Goal: Task Accomplishment & Management: Manage account settings

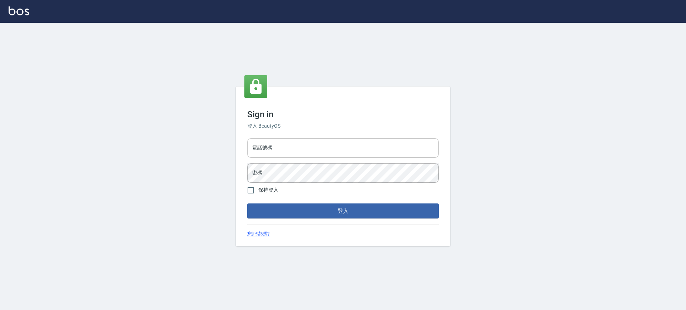
click at [329, 146] on input "電話號碼" at bounding box center [342, 147] width 191 height 19
click at [328, 150] on input "電話號碼" at bounding box center [342, 147] width 191 height 19
type input "0223702988"
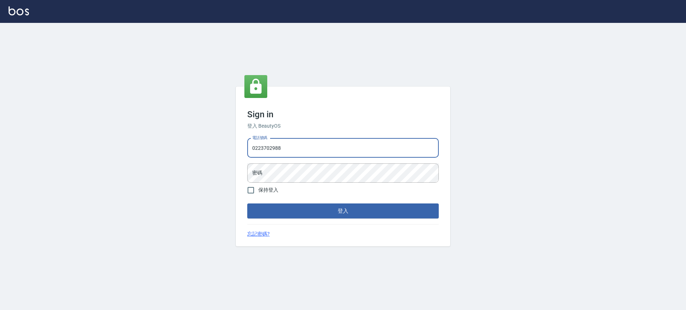
drag, startPoint x: 244, startPoint y: 157, endPoint x: 234, endPoint y: 160, distance: 10.7
click at [234, 160] on div "Sign in 登入 BeautyOS 電話號碼 [PHONE_NUMBER] 電話號碼 密碼 密碼 保持登入 登入 忘記密碼?" at bounding box center [343, 166] width 686 height 287
type input "0972812130"
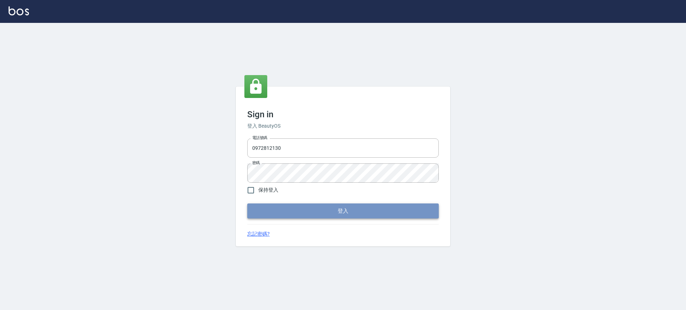
click at [305, 216] on button "登入" at bounding box center [342, 210] width 191 height 15
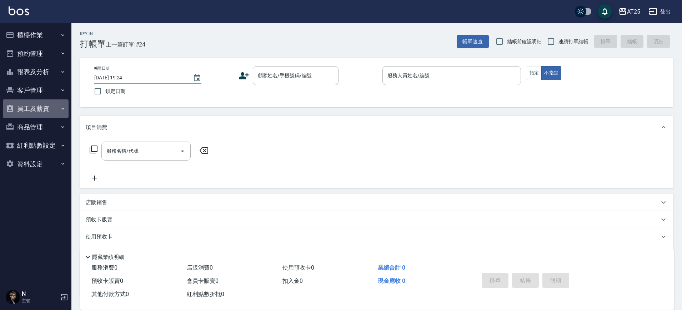
click at [45, 102] on button "員工及薪資" at bounding box center [36, 108] width 66 height 19
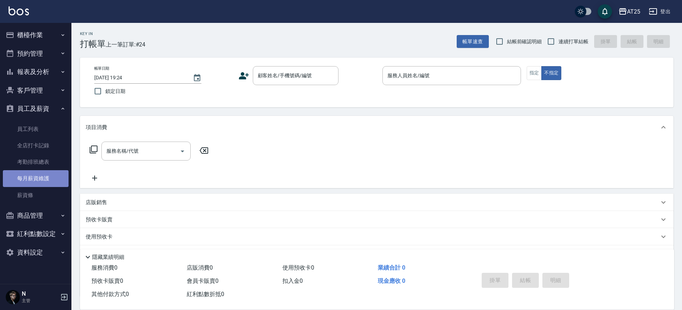
click at [45, 184] on link "每月薪資維護" at bounding box center [36, 178] width 66 height 16
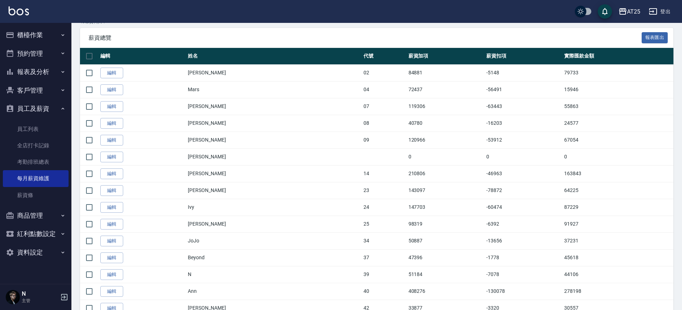
scroll to position [131, 0]
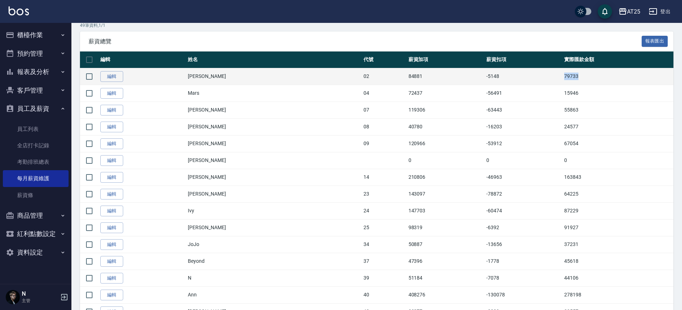
drag, startPoint x: 560, startPoint y: 74, endPoint x: 537, endPoint y: 84, distance: 24.8
click at [537, 84] on tr "編輯 [PERSON_NAME] 02 84881 -5148 79733" at bounding box center [376, 76] width 593 height 17
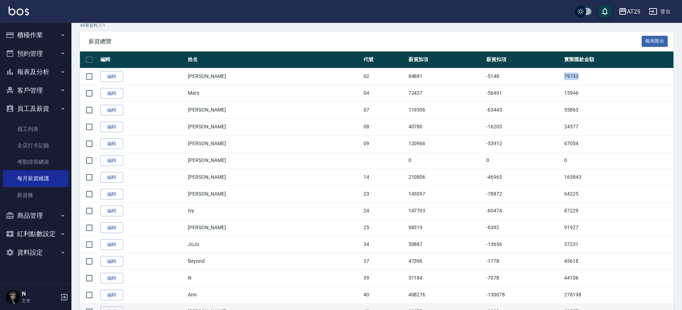
copy tr "79733"
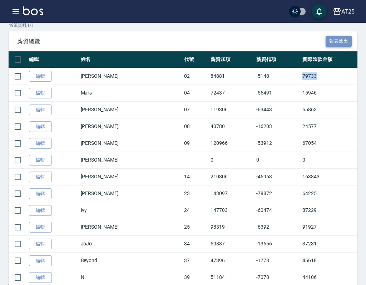
click at [330, 37] on button "報表匯出" at bounding box center [338, 41] width 26 height 11
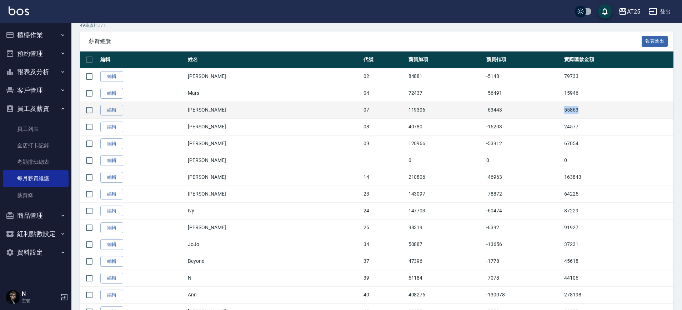
drag, startPoint x: 560, startPoint y: 106, endPoint x: 538, endPoint y: 115, distance: 23.3
click at [538, 115] on tr "編輯 [PERSON_NAME] 07 119306 -63443 55863" at bounding box center [376, 109] width 593 height 17
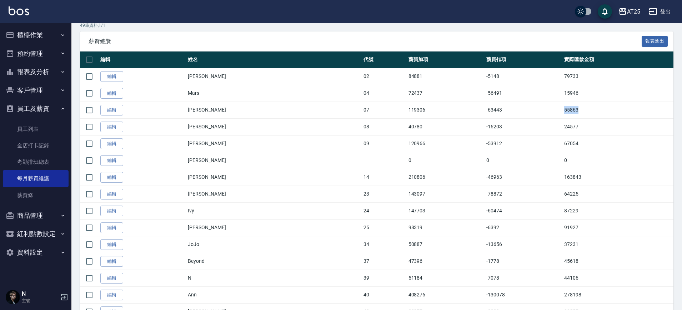
copy tr "55863"
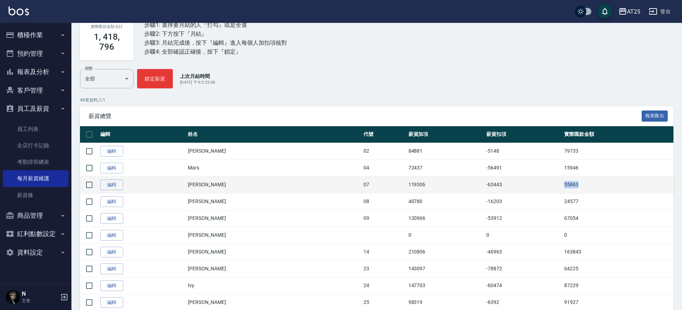
scroll to position [0, 0]
